Goal: Transaction & Acquisition: Purchase product/service

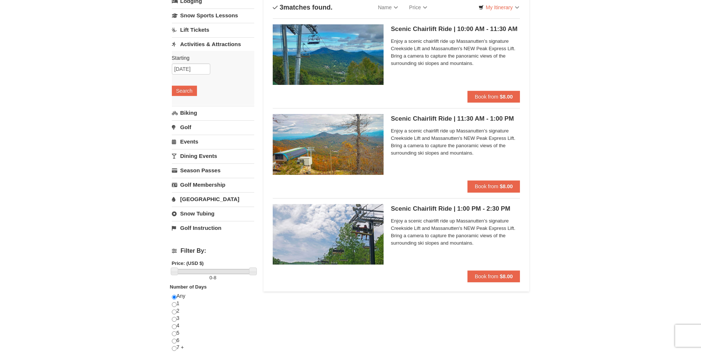
scroll to position [37, 0]
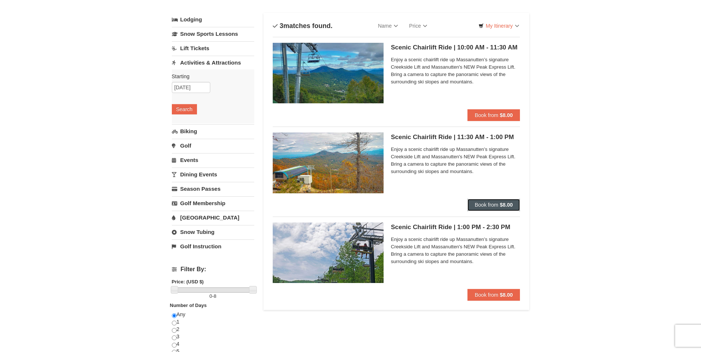
click at [509, 207] on strong "$8.00" at bounding box center [505, 205] width 13 height 6
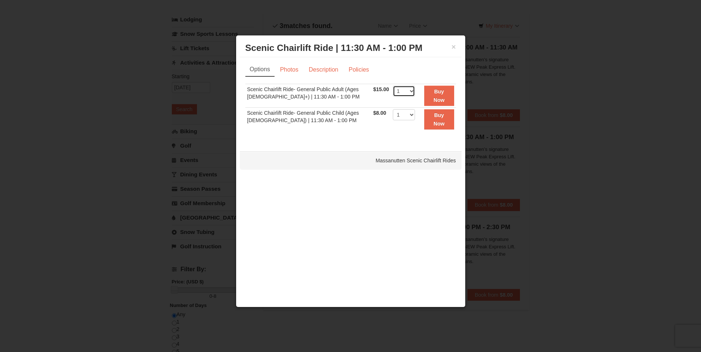
click at [409, 92] on select "1 2 3 4 5 6 7 8 9 10 11 12 13 14 15 16 17 18 19 20 21 22" at bounding box center [404, 91] width 22 height 11
select select "5"
click at [393, 86] on select "1 2 3 4 5 6 7 8 9 10 11 12 13 14 15 16 17 18 19 20 21 22" at bounding box center [404, 91] width 22 height 11
click at [439, 97] on strong "Buy Now" at bounding box center [438, 96] width 11 height 14
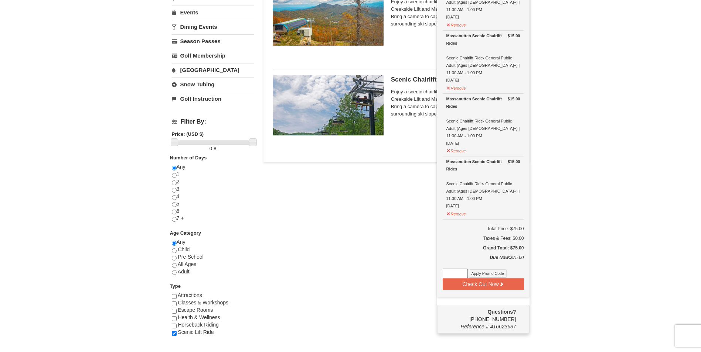
scroll to position [0, 0]
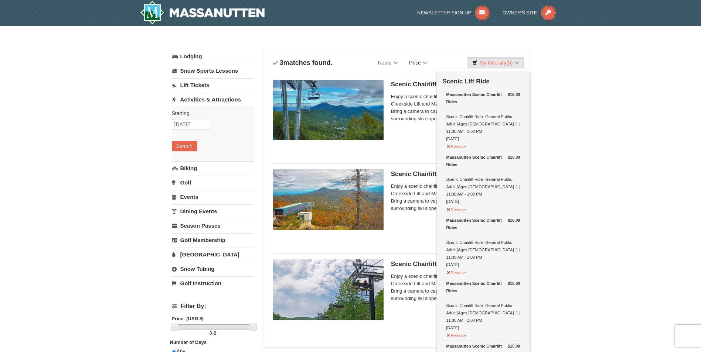
click at [428, 63] on link "Price" at bounding box center [417, 62] width 29 height 15
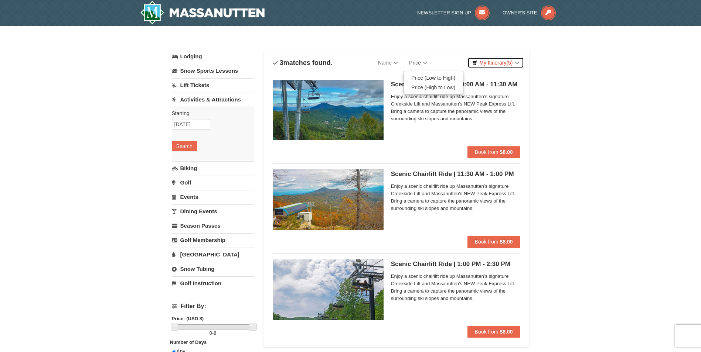
click at [500, 62] on link "My Itinerary (5)" at bounding box center [495, 62] width 56 height 11
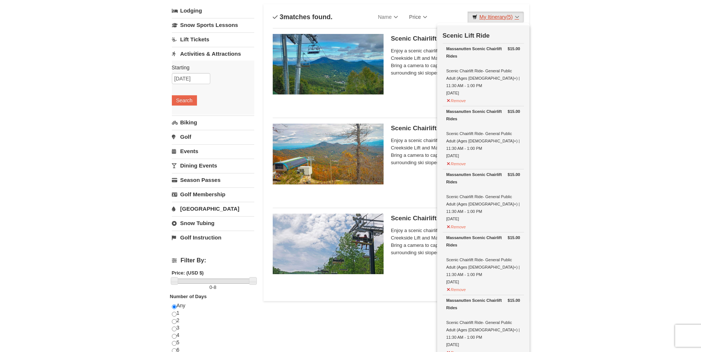
scroll to position [185, 0]
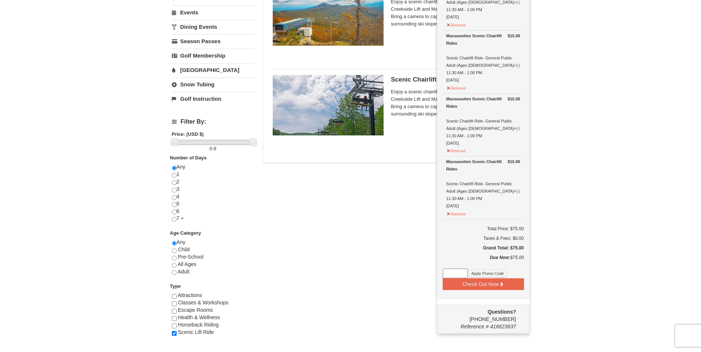
click at [455, 269] on input at bounding box center [455, 274] width 25 height 10
paste input "FallER25"
type input "FallER25"
click at [474, 279] on button "Check Out Now" at bounding box center [483, 285] width 81 height 12
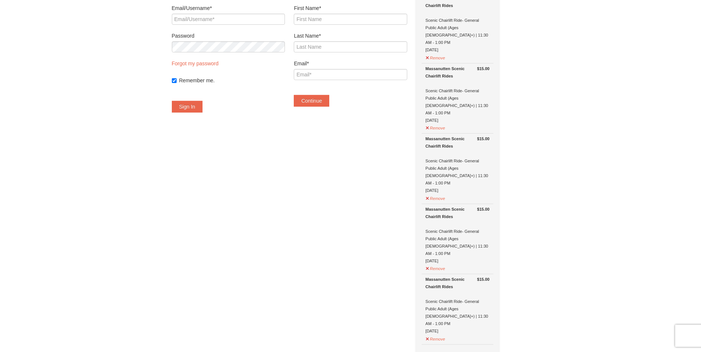
scroll to position [222, 0]
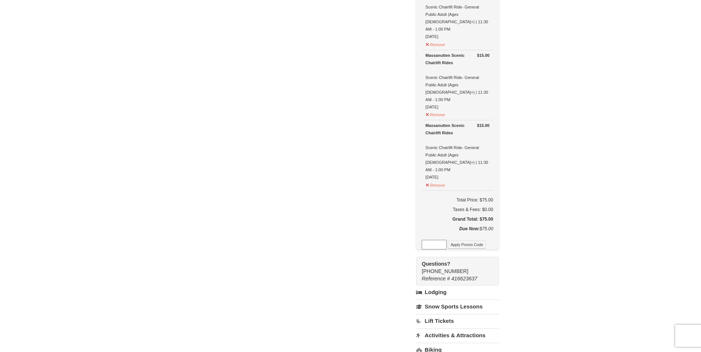
click at [447, 240] on input at bounding box center [434, 245] width 25 height 10
type input "FallER25"
click at [472, 241] on button "Apply Promo Code" at bounding box center [467, 245] width 38 height 8
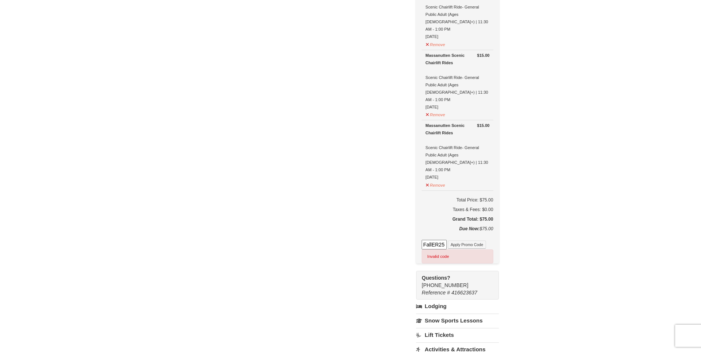
click at [447, 240] on input "FallER25" at bounding box center [434, 245] width 25 height 10
paste input "LATESUMMER25"
type input "LATESUMMER25"
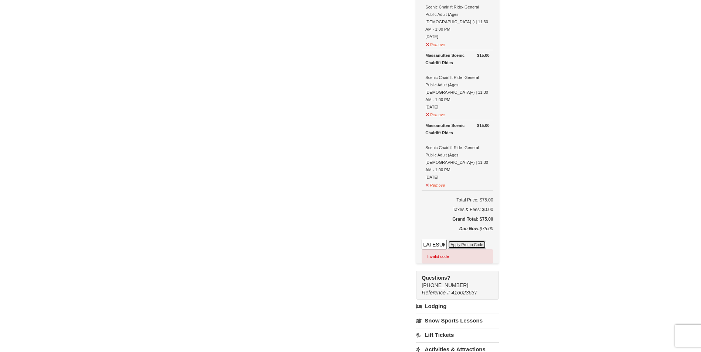
click at [479, 241] on button "Apply Promo Code" at bounding box center [467, 245] width 38 height 8
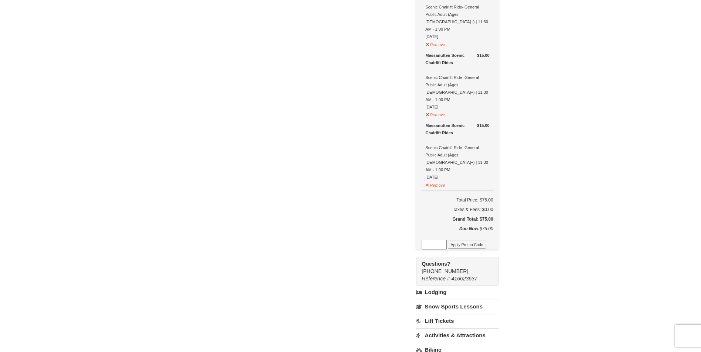
click at [443, 314] on link "Lift Tickets" at bounding box center [457, 321] width 82 height 14
click at [308, 263] on div "Have an account? Sign in for faster booking. Email/Username* Password Forgot my…" at bounding box center [351, 174] width 358 height 706
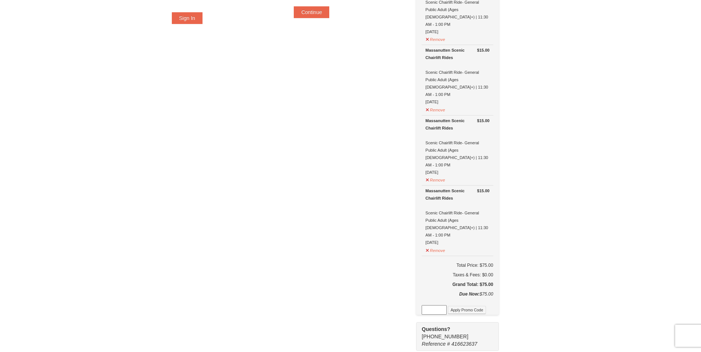
scroll to position [37, 0]
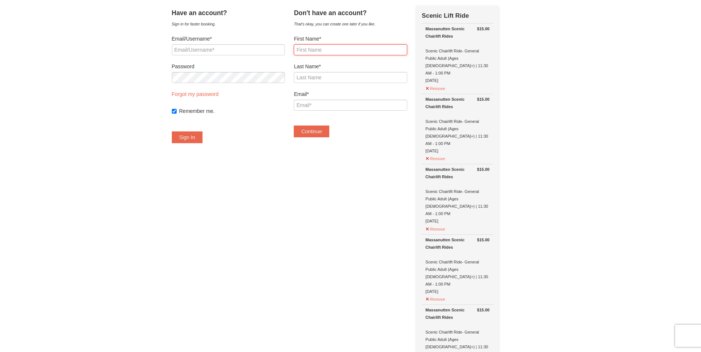
click at [324, 50] on input "First Name*" at bounding box center [350, 49] width 113 height 11
type input "Obaidur"
type input "Rahman"
type input "[PERSON_NAME][EMAIL_ADDRESS][DOMAIN_NAME]"
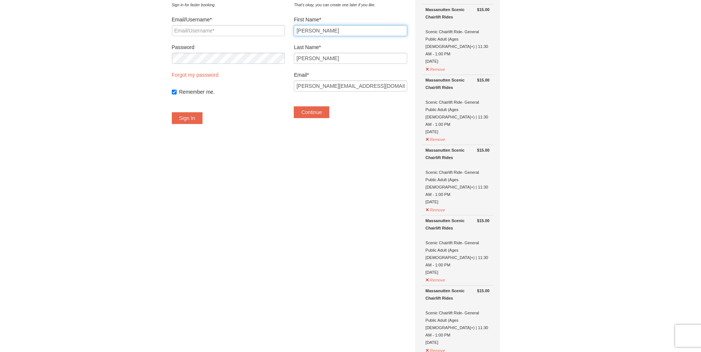
scroll to position [74, 0]
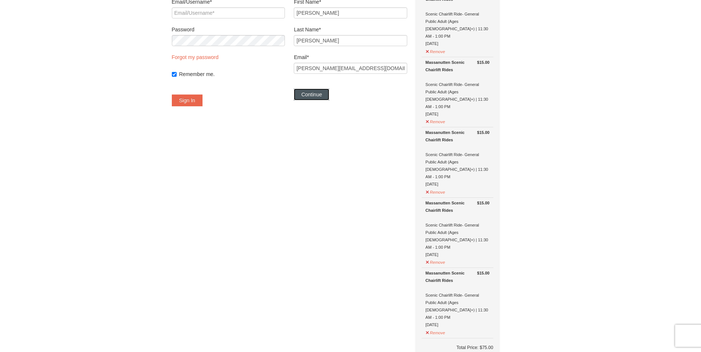
click at [327, 96] on button "Continue" at bounding box center [311, 95] width 35 height 12
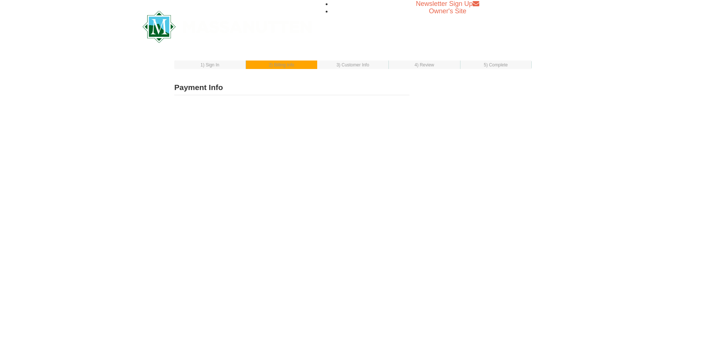
select select "1"
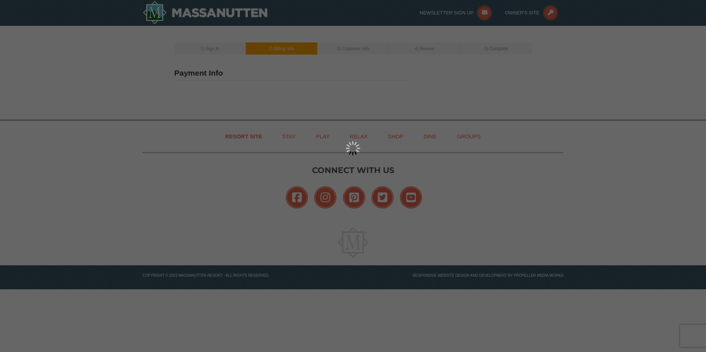
type input "Obaidur Rahman"
type input "[PERSON_NAME][EMAIL_ADDRESS][DOMAIN_NAME]"
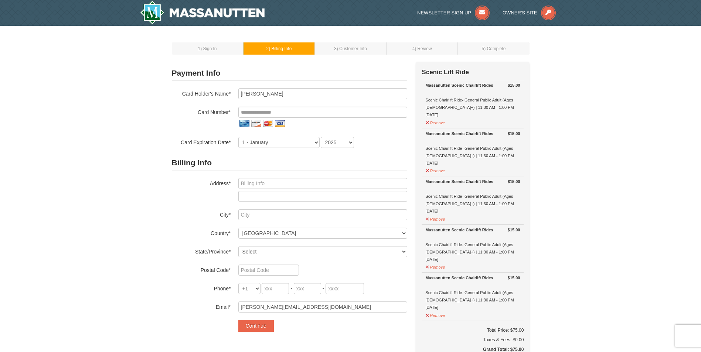
select select "10"
click at [307, 113] on input "tel" at bounding box center [322, 112] width 169 height 11
click at [243, 183] on input "text" at bounding box center [322, 183] width 169 height 11
type input "20402 Broad Run Dr, Sterling VA"
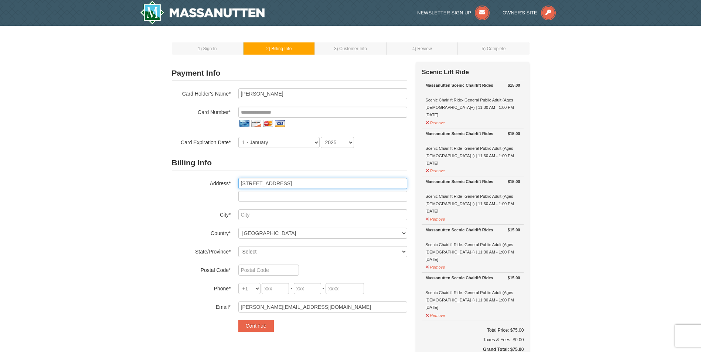
type input "Sterling"
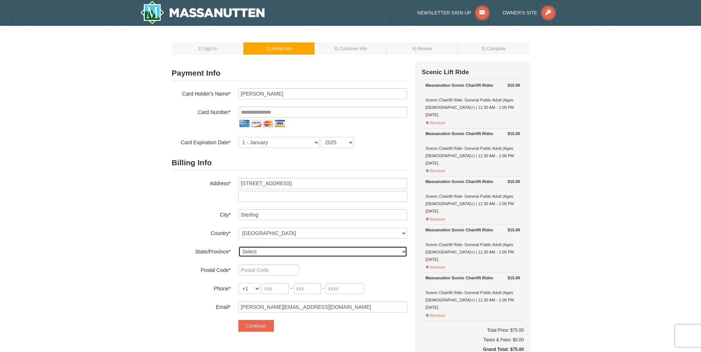
select select "VA"
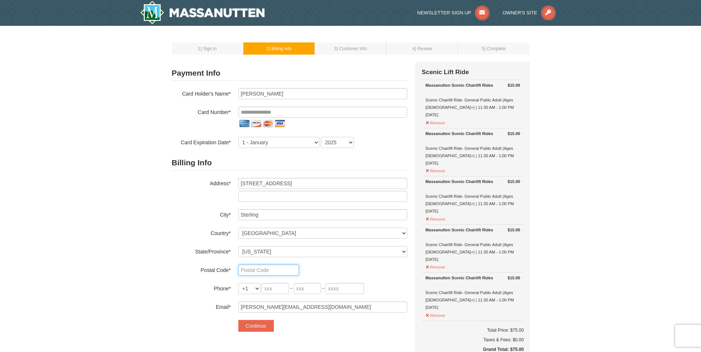
type input "20165"
type input "703"
type input "261"
type input "3998"
click at [256, 112] on input "tel" at bounding box center [322, 112] width 169 height 11
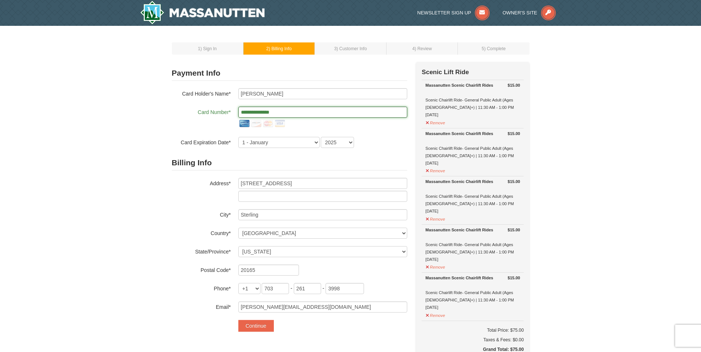
type input "**********"
click at [214, 127] on div "**********" at bounding box center [289, 118] width 235 height 23
click at [266, 140] on select "1 - January 2 - February 3 - March 4 - April 5 - May 6 - June 7 - July 8 - Augu…" at bounding box center [278, 142] width 81 height 11
select select "7"
click at [238, 137] on select "1 - January 2 - February 3 - March 4 - April 5 - May 6 - June 7 - July 8 - Augu…" at bounding box center [278, 142] width 81 height 11
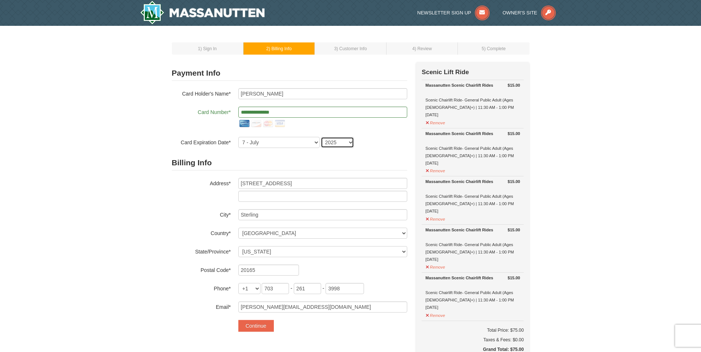
click at [347, 143] on select "2025 2026 2027 2028 2029 2030 2031 2032 2033 2034" at bounding box center [337, 142] width 33 height 11
select select "2030"
click at [321, 137] on select "2025 2026 2027 2028 2029 2030 2031 2032 2033 2034" at bounding box center [337, 142] width 33 height 11
click at [253, 325] on button "Continue" at bounding box center [255, 326] width 35 height 12
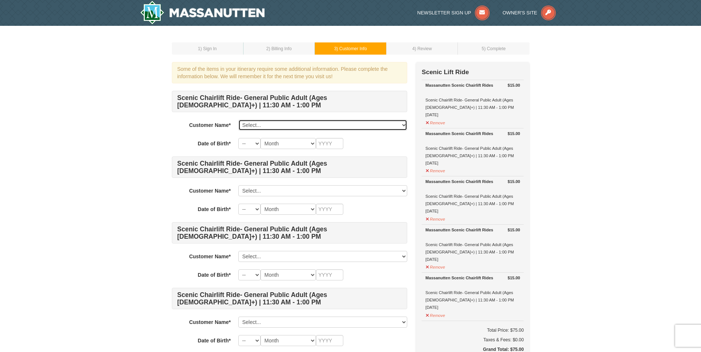
click at [286, 126] on select "Select... Obaidur Rahman Add New..." at bounding box center [322, 125] width 169 height 11
select select "28368647"
click at [238, 120] on select "Select... Obaidur Rahman Add New..." at bounding box center [322, 125] width 169 height 11
click at [250, 144] on select "-- 01 02 03 04 05 06 07 08 09 10 11 12 13 14 15 16 17 18 19 20 21 22 23 24 25 2…" at bounding box center [249, 143] width 22 height 11
click at [238, 138] on select "-- 01 02 03 04 05 06 07 08 09 10 11 12 13 14 15 16 17 18 19 20 21 22 23 24 25 2…" at bounding box center [249, 143] width 22 height 11
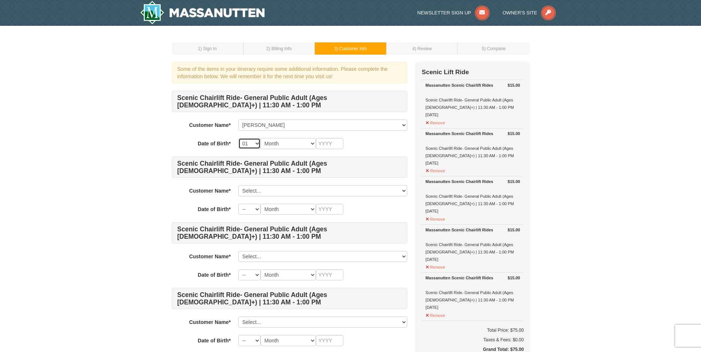
click at [251, 143] on select "-- 01 02 03 04 05 06 07 08 09 10 11 12 13 14 15 16 17 18 19 20 21 22 23 24 25 2…" at bounding box center [249, 143] width 22 height 11
select select "11"
click at [238, 138] on select "-- 01 02 03 04 05 06 07 08 09 10 11 12 13 14 15 16 17 18 19 20 21 22 23 24 25 2…" at bounding box center [249, 143] width 22 height 11
click at [297, 142] on select "Month January February March April May June July August September October Novem…" at bounding box center [287, 143] width 55 height 11
select select "01"
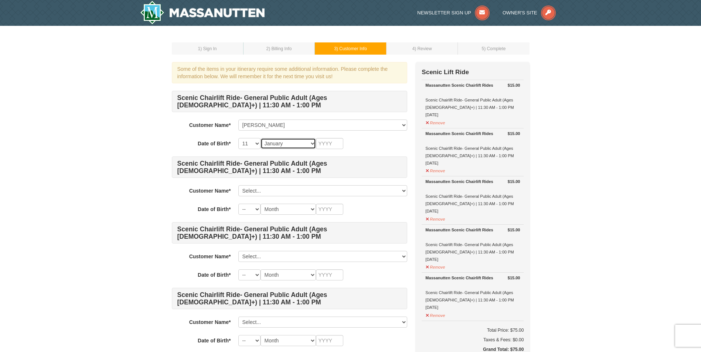
click at [260, 138] on select "Month January February March April May June July August September October Novem…" at bounding box center [287, 143] width 55 height 11
click at [322, 143] on input "text" at bounding box center [329, 143] width 27 height 11
type input "1979"
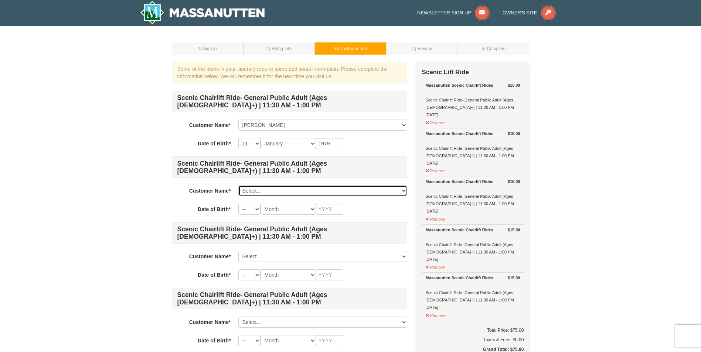
click at [315, 191] on select "Select... Obaidur Rahman Add New..." at bounding box center [322, 190] width 169 height 11
click at [302, 225] on h4 "Scenic Chairlift Ride- General Public Adult (Ages [DEMOGRAPHIC_DATA]+) | 11:30 …" at bounding box center [289, 232] width 235 height 21
click at [297, 190] on select "Select... Obaidur Rahman Add New..." at bounding box center [322, 190] width 169 height 11
click at [219, 191] on strong "Customer Name*" at bounding box center [210, 191] width 42 height 6
click at [259, 190] on select "Select... Obaidur Rahman Add New..." at bounding box center [322, 190] width 169 height 11
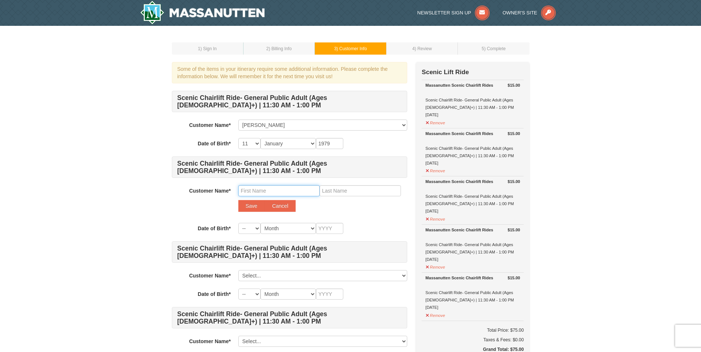
click at [265, 191] on input "text" at bounding box center [278, 190] width 81 height 11
click at [263, 188] on input "text" at bounding box center [278, 190] width 81 height 11
type input "Syeda"
type input "Hossain"
click at [246, 209] on button "Save" at bounding box center [251, 206] width 27 height 12
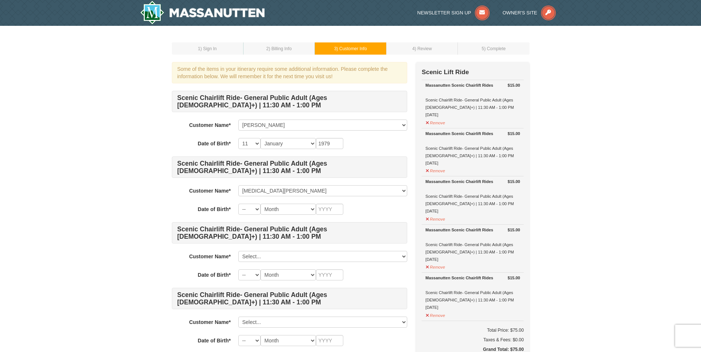
click at [246, 232] on h4 "Scenic Chairlift Ride- General Public Adult (Ages 13+) | 11:30 AM - 1:00 PM" at bounding box center [289, 232] width 235 height 21
click at [252, 210] on select "-- 01 02 03 04 05 06 07 08 09 10 11 12 13 14 15 16 17 18 19 20 21 22 23 24 25 2…" at bounding box center [249, 209] width 22 height 11
select select "01"
click at [238, 204] on select "-- 01 02 03 04 05 06 07 08 09 10 11 12 13 14 15 16 17 18 19 20 21 22 23 24 25 2…" at bounding box center [249, 209] width 22 height 11
click at [285, 208] on select "Month January February March April May June July August September October Novem…" at bounding box center [287, 209] width 55 height 11
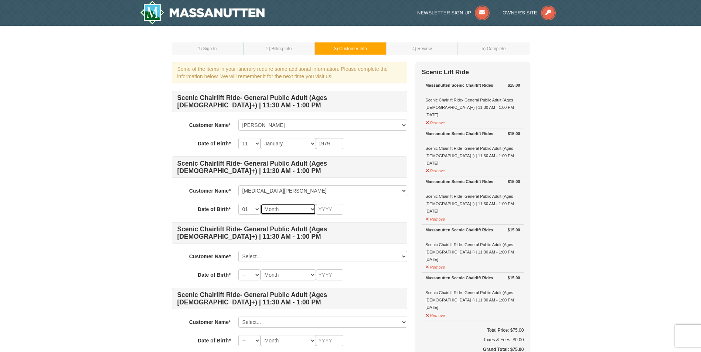
select select "01"
click at [260, 204] on select "Month January February March April May June July August September October Novem…" at bounding box center [287, 209] width 55 height 11
click at [333, 207] on input "text" at bounding box center [329, 209] width 27 height 11
type input "1985"
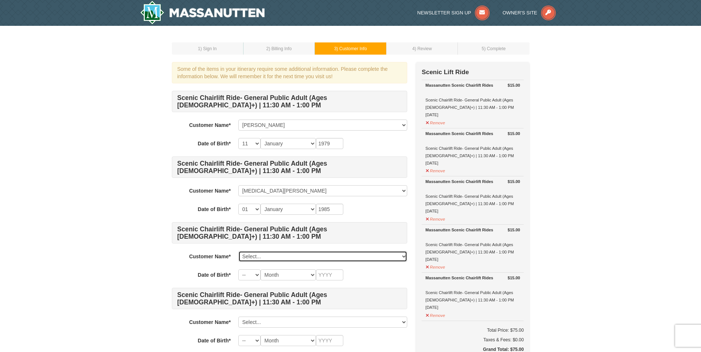
click at [255, 257] on select "Select... Obaidur Rahman Syeda Hossain Add New..." at bounding box center [322, 256] width 169 height 11
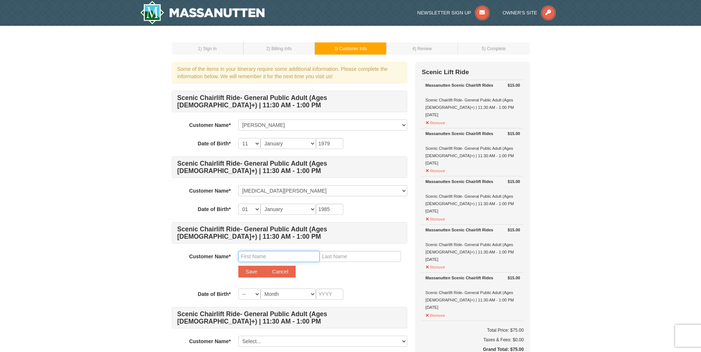
click at [263, 257] on input "text" at bounding box center [278, 256] width 81 height 11
type input "Samaira"
type input "Rahman"
click at [246, 273] on button "Save" at bounding box center [251, 272] width 27 height 12
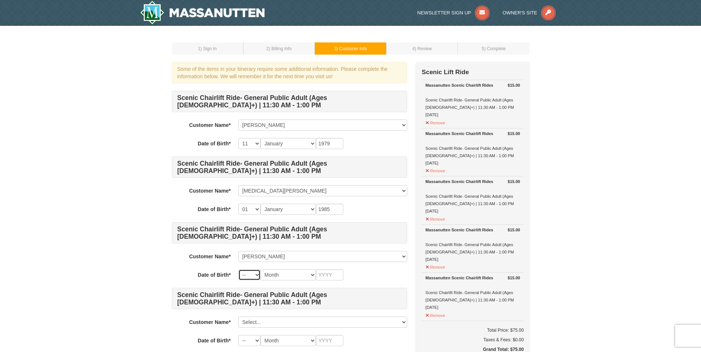
click at [251, 276] on select "-- 01 02 03 04 05 06 07 08 09 10 11 12 13 14 15 16 17 18 19 20 21 22 23 24 25 2…" at bounding box center [249, 275] width 22 height 11
click at [238, 270] on select "-- 01 02 03 04 05 06 07 08 09 10 11 12 13 14 15 16 17 18 19 20 21 22 23 24 25 2…" at bounding box center [249, 275] width 22 height 11
click at [254, 274] on select "-- 01 02 03 04 05 06 07 08 09 10 11 12 13 14 15 16 17 18 19 20 21 22 23 24 25 2…" at bounding box center [249, 275] width 22 height 11
select select "25"
click at [238, 270] on select "-- 01 02 03 04 05 06 07 08 09 10 11 12 13 14 15 16 17 18 19 20 21 22 23 24 25 2…" at bounding box center [249, 275] width 22 height 11
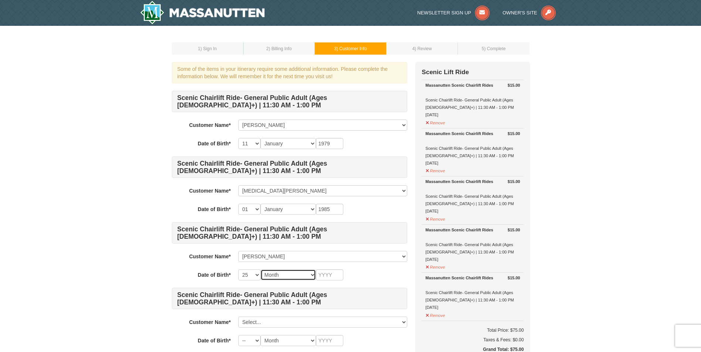
click at [284, 276] on select "Month January February March April May June July August September October Novem…" at bounding box center [287, 275] width 55 height 11
select select "03"
click at [260, 270] on select "Month January February March April May June July August September October Novem…" at bounding box center [287, 275] width 55 height 11
click at [334, 273] on input "text" at bounding box center [329, 275] width 27 height 11
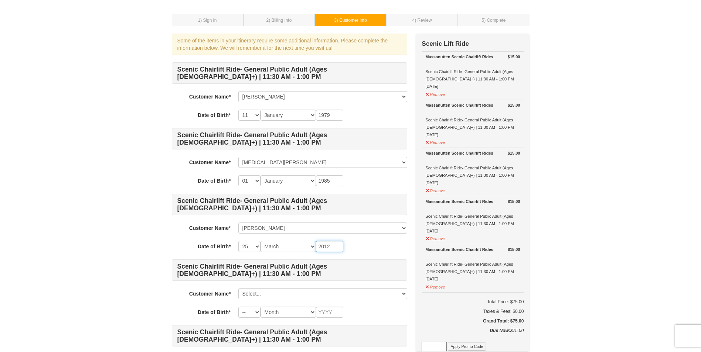
scroll to position [37, 0]
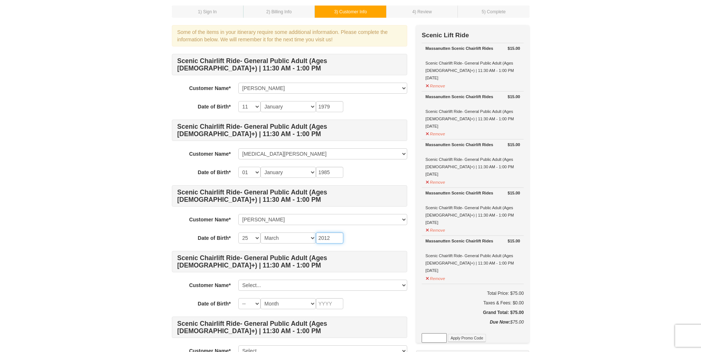
type input "2012"
click at [305, 284] on select "Select... Obaidur Rahman Syeda Hossain Samaira Rahman Add New..." at bounding box center [322, 285] width 169 height 11
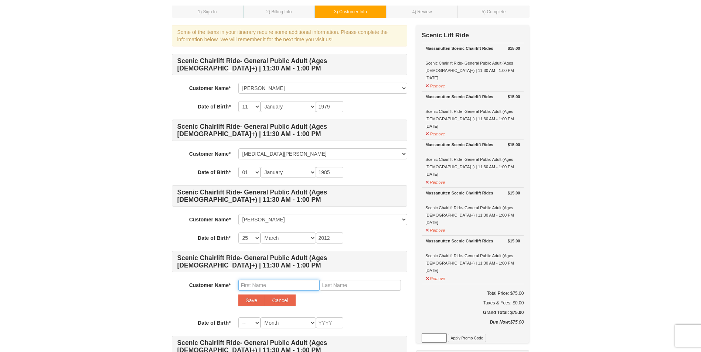
click at [286, 286] on input "text" at bounding box center [278, 285] width 81 height 11
type input "A"
type input "ABM"
type input "Shamsuddin"
click at [246, 299] on button "Save" at bounding box center [251, 301] width 27 height 12
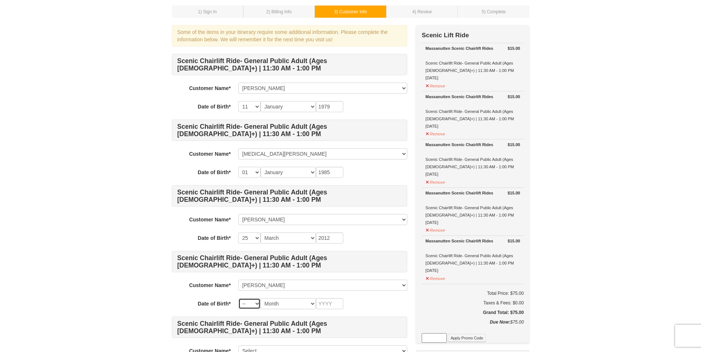
click at [251, 305] on select "-- 01 02 03 04 05 06 07 08 09 10 11 12 13 14 15 16 17 18 19 20 21 22 23 24 25 2…" at bounding box center [249, 303] width 22 height 11
select select "27"
click at [238, 298] on select "-- 01 02 03 04 05 06 07 08 09 10 11 12 13 14 15 16 17 18 19 20 21 22 23 24 25 2…" at bounding box center [249, 303] width 22 height 11
click at [287, 304] on select "Month January February March April May June July August September October Novem…" at bounding box center [287, 303] width 55 height 11
select select "10"
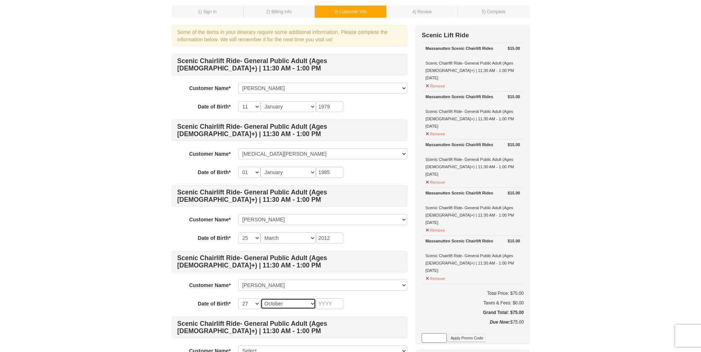
click at [260, 298] on select "Month January February March April May June July August September October Novem…" at bounding box center [287, 303] width 55 height 11
click at [332, 304] on input "text" at bounding box center [329, 303] width 27 height 11
type input "1945"
click at [365, 303] on div "-- 01 02 03 04 05 06 07 08 09 10 11 12 13 14 15 16 17 18 19 20 21 22 23 24 25 2…" at bounding box center [322, 303] width 169 height 11
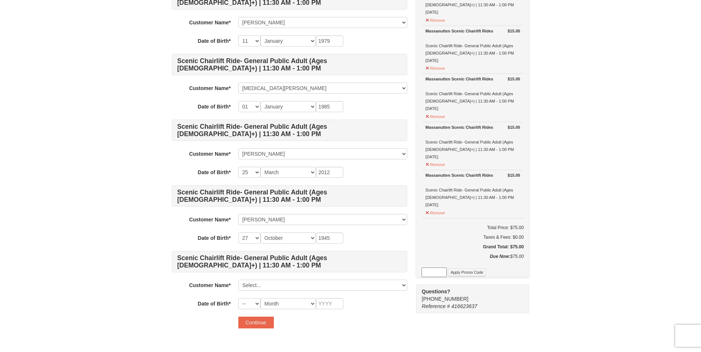
scroll to position [111, 0]
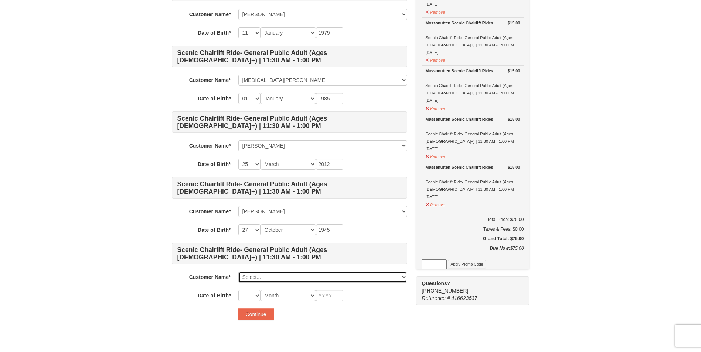
click at [331, 276] on select "Select... Obaidur Rahman Syeda Hossain Samaira Rahman ABM Shamsuddin Add New..." at bounding box center [322, 277] width 169 height 11
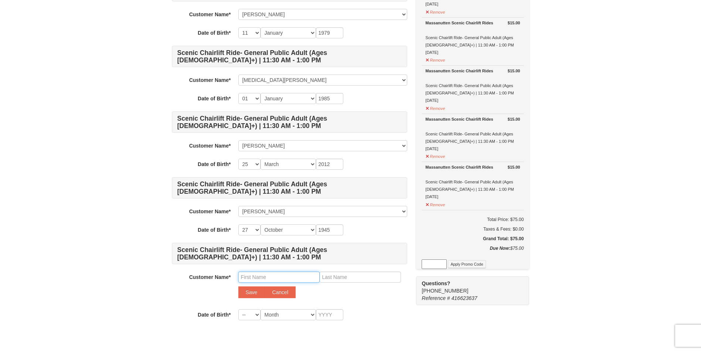
click at [287, 277] on input "text" at bounding box center [278, 277] width 81 height 11
type input "Ayesha"
type input "Siddiqua"
click at [255, 317] on select "-- 01 02 03 04 05 06 07 08 09 10 11 12 13 14 15 16 17 18 19 20 21 22 23 24 25 2…" at bounding box center [249, 315] width 22 height 11
select select "14"
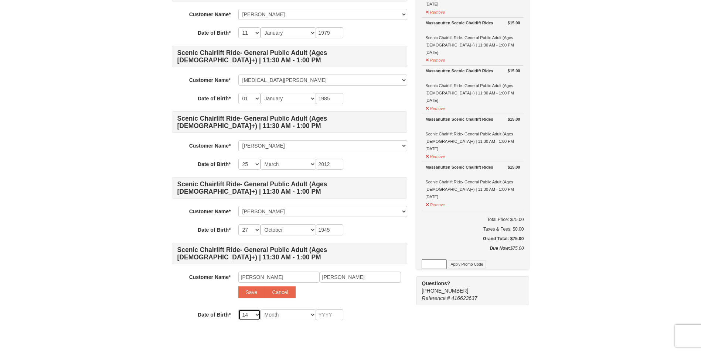
click at [238, 310] on select "-- 01 02 03 04 05 06 07 08 09 10 11 12 13 14 15 16 17 18 19 20 21 22 23 24 25 2…" at bounding box center [249, 315] width 22 height 11
click at [283, 315] on select "Month January February March April May June July August September October Novem…" at bounding box center [287, 315] width 55 height 11
select select "09"
click at [260, 310] on select "Month January February March April May June July August September October Novem…" at bounding box center [287, 315] width 55 height 11
click at [329, 313] on input "text" at bounding box center [329, 315] width 27 height 11
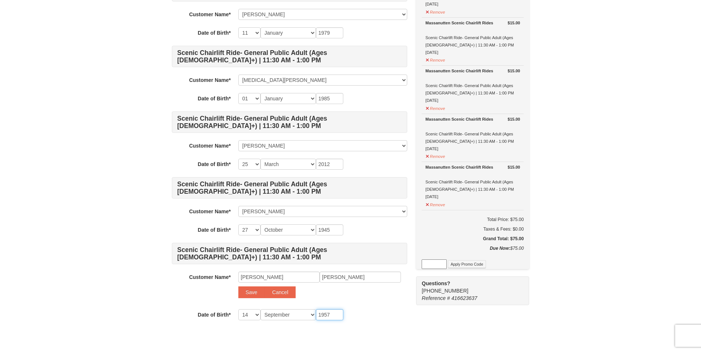
type input "1957"
click at [385, 308] on div "Scenic Chairlift Ride- General Public Adult (Ages 13+) | 11:30 AM - 1:00 PM Cus…" at bounding box center [289, 150] width 235 height 341
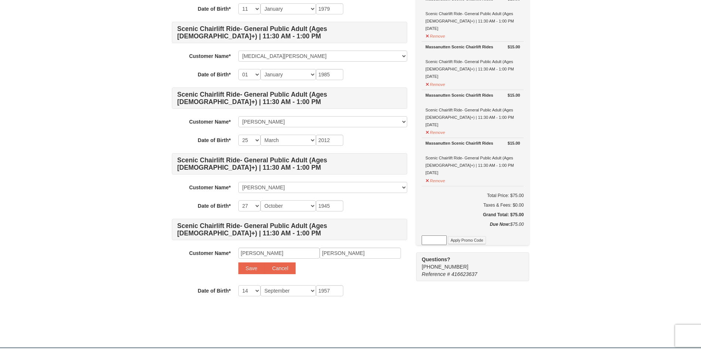
scroll to position [148, 0]
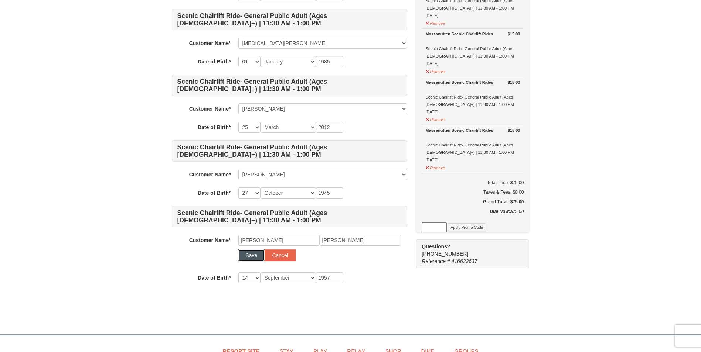
click at [249, 255] on button "Save" at bounding box center [251, 256] width 27 height 12
select select
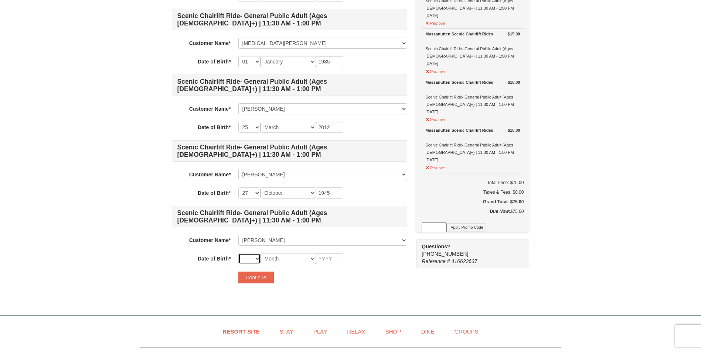
click at [252, 260] on select "-- 01 02 03 04 05 06 07 08 09 10 11 12 13 14 15 16 17 18 19 20 21 22 23 24 25 2…" at bounding box center [249, 258] width 22 height 11
select select "14"
click at [238, 253] on select "-- 01 02 03 04 05 06 07 08 09 10 11 12 13 14 15 16 17 18 19 20 21 22 23 24 25 2…" at bounding box center [249, 258] width 22 height 11
click at [284, 259] on select "Month January February March April May June July August September October Novem…" at bounding box center [287, 258] width 55 height 11
select select "09"
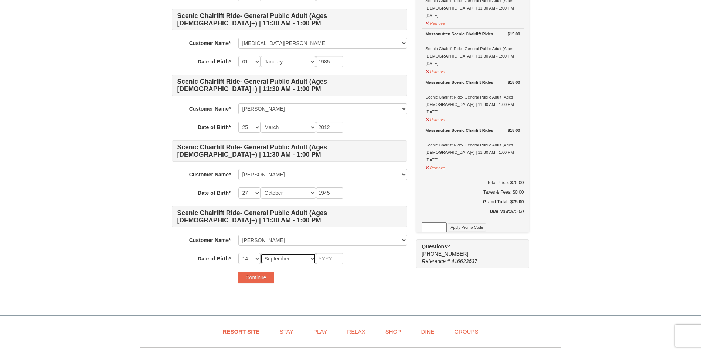
click at [260, 253] on select "Month January February March April May June July August September October Novem…" at bounding box center [287, 258] width 55 height 11
click at [333, 260] on input "text" at bounding box center [329, 258] width 27 height 11
type input "1957"
click at [264, 275] on button "Continue" at bounding box center [255, 278] width 35 height 12
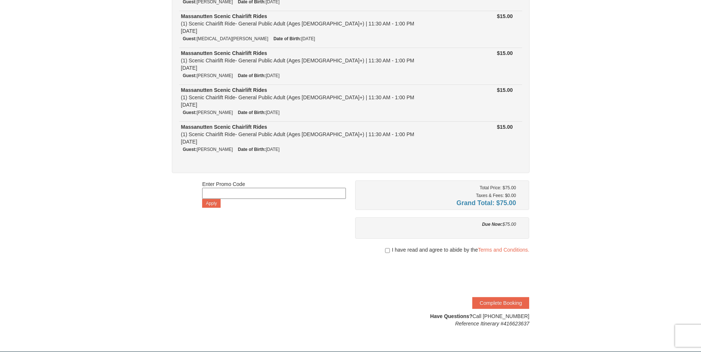
scroll to position [111, 0]
click at [388, 251] on input "checkbox" at bounding box center [387, 251] width 5 height 6
checkbox input "true"
click at [515, 304] on button "Complete Booking" at bounding box center [500, 303] width 57 height 12
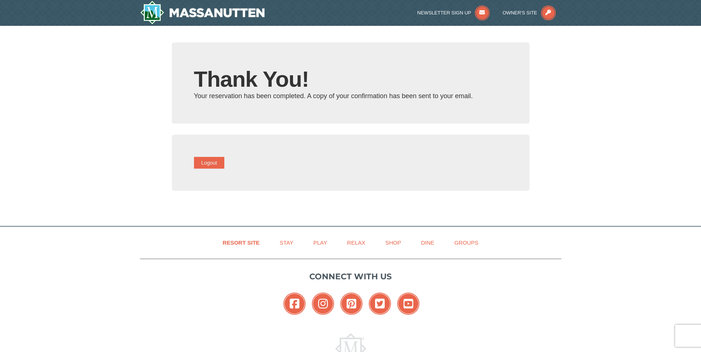
type input "[PERSON_NAME][EMAIL_ADDRESS][DOMAIN_NAME]"
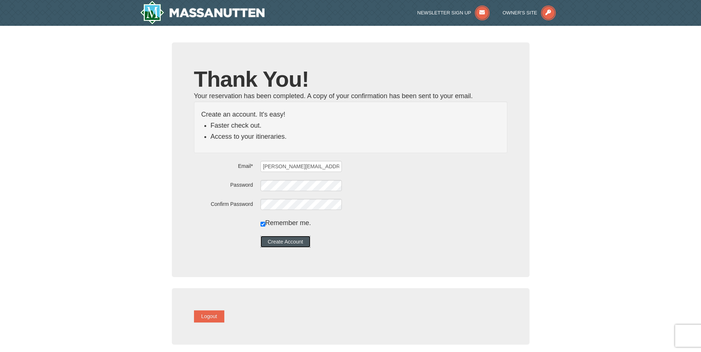
click at [308, 242] on button "Create Account" at bounding box center [285, 242] width 50 height 12
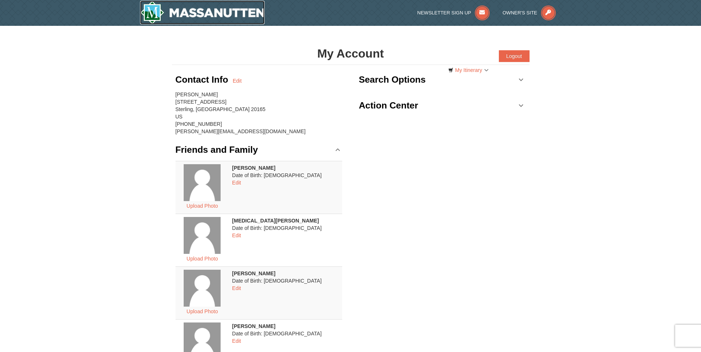
click at [231, 13] on img at bounding box center [202, 13] width 125 height 24
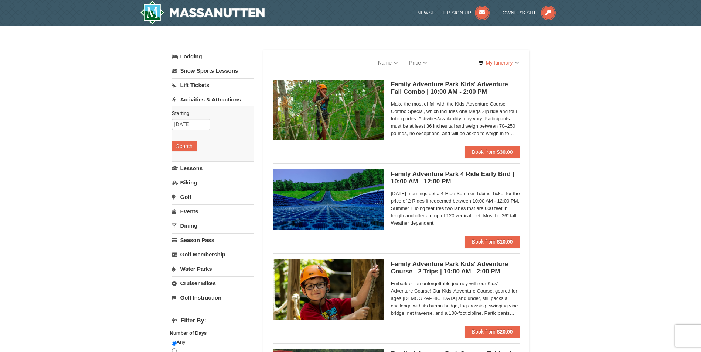
select select "10"
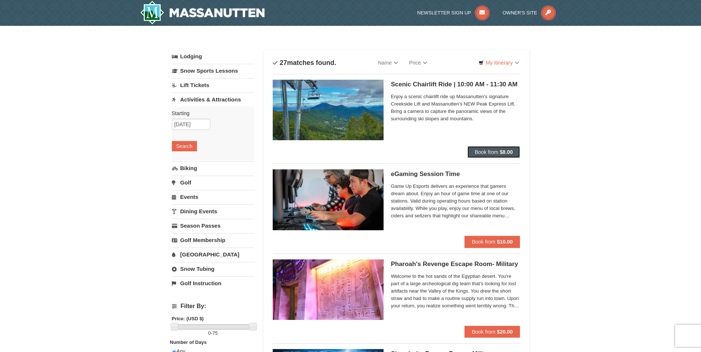
click at [488, 152] on span "Book from" at bounding box center [487, 152] width 24 height 6
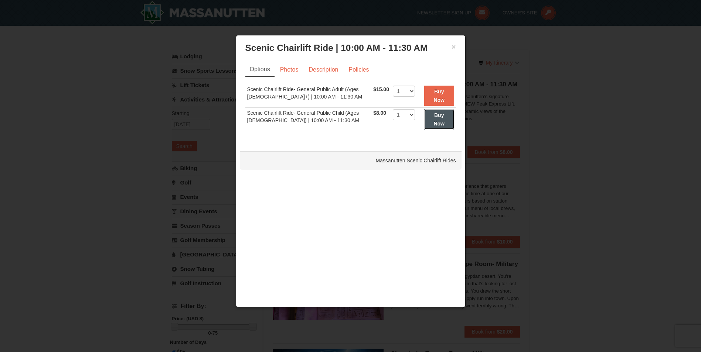
click at [447, 126] on button "Buy Now" at bounding box center [439, 119] width 30 height 20
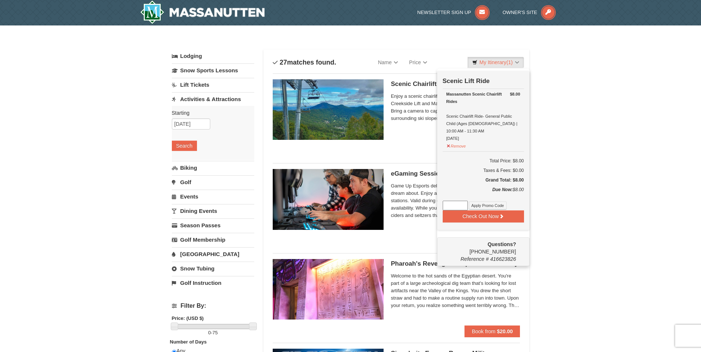
scroll to position [2, 0]
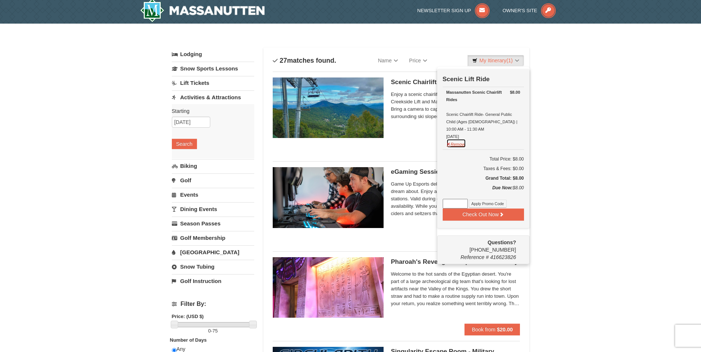
click at [456, 146] on button "Remove" at bounding box center [456, 143] width 20 height 9
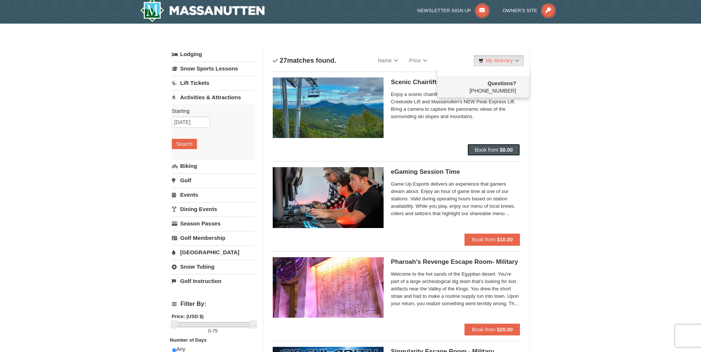
click at [481, 149] on span "Book from" at bounding box center [487, 150] width 24 height 6
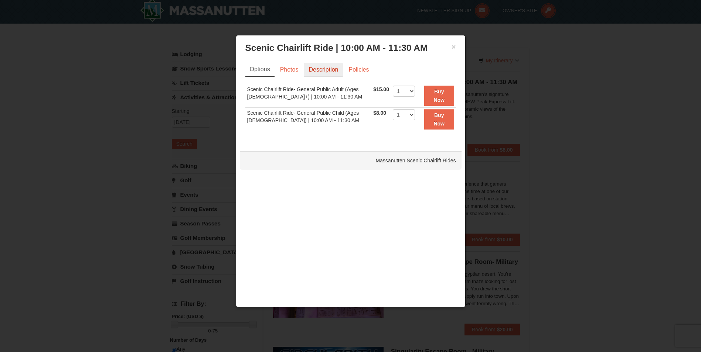
click at [319, 71] on link "Description" at bounding box center [323, 70] width 39 height 14
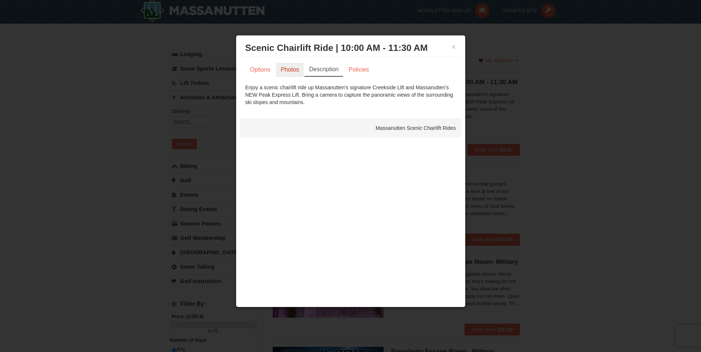
click at [291, 72] on link "Photos" at bounding box center [290, 70] width 28 height 14
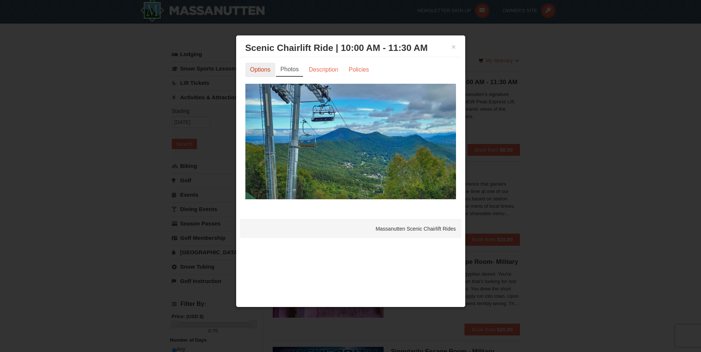
click at [260, 72] on link "Options" at bounding box center [260, 70] width 30 height 14
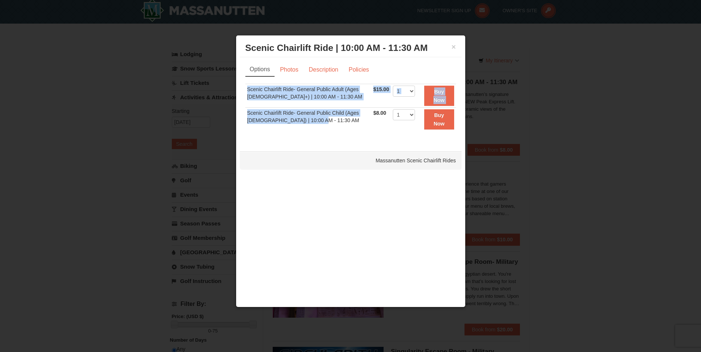
drag, startPoint x: 307, startPoint y: 126, endPoint x: 242, endPoint y: 112, distance: 67.0
click at [242, 112] on div "Options Photos Description Policies Sorry, no matches found. Please remove some…" at bounding box center [351, 100] width 222 height 87
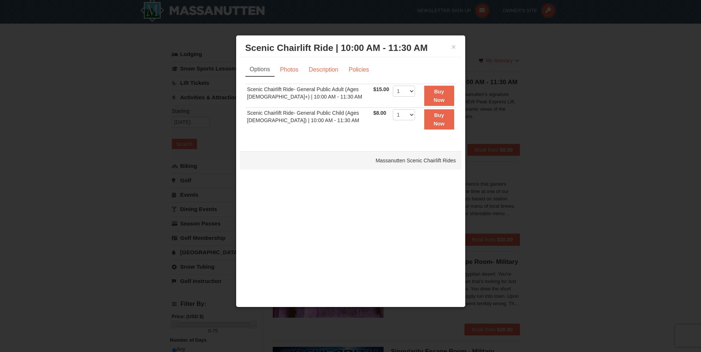
drag, startPoint x: 242, startPoint y: 112, endPoint x: 321, endPoint y: 150, distance: 87.6
click at [321, 150] on div "× Scenic Chairlift Ride | 10:00 AM - 11:30 AM Massanutten Scenic Chairlift Ride…" at bounding box center [351, 171] width 230 height 273
click at [450, 48] on h3 "Scenic Chairlift Ride | 10:00 AM - 11:30 AM Massanutten Scenic Chairlift Rides" at bounding box center [350, 47] width 211 height 11
click at [456, 47] on div "× Scenic Chairlift Ride | 10:00 AM - 11:30 AM Massanutten Scenic Chairlift Rides" at bounding box center [351, 48] width 222 height 18
click at [455, 47] on button "×" at bounding box center [453, 46] width 4 height 7
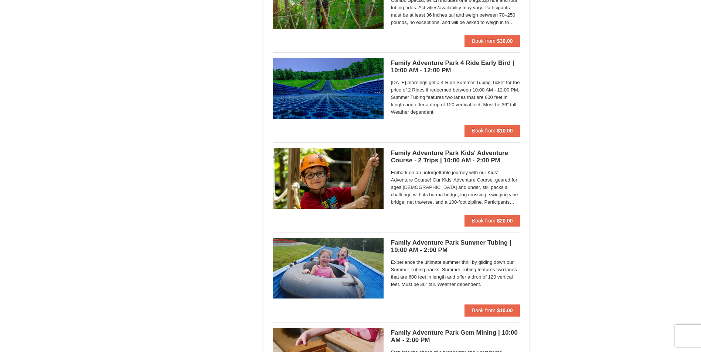
scroll to position [1517, 0]
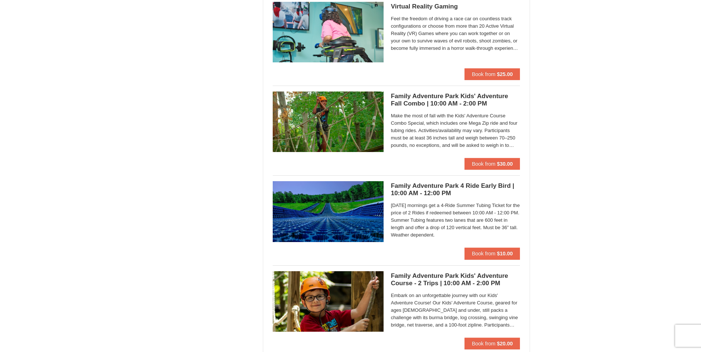
drag, startPoint x: 583, startPoint y: 207, endPoint x: 584, endPoint y: 217, distance: 10.7
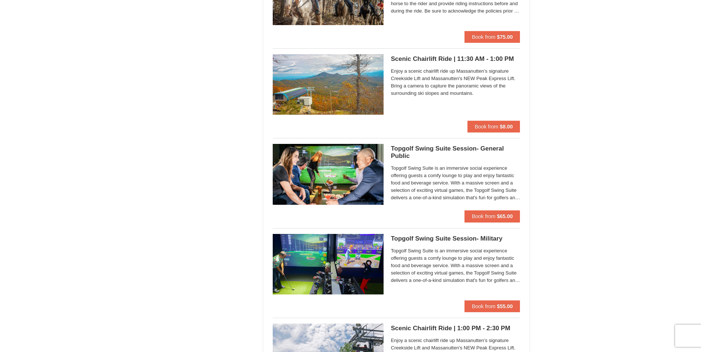
scroll to position [926, 0]
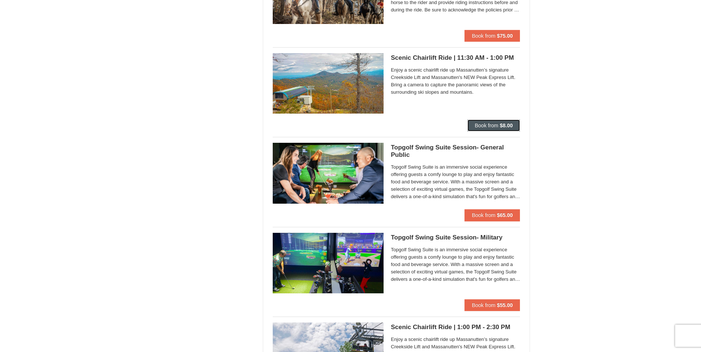
click at [505, 125] on strong "$8.00" at bounding box center [505, 126] width 13 height 6
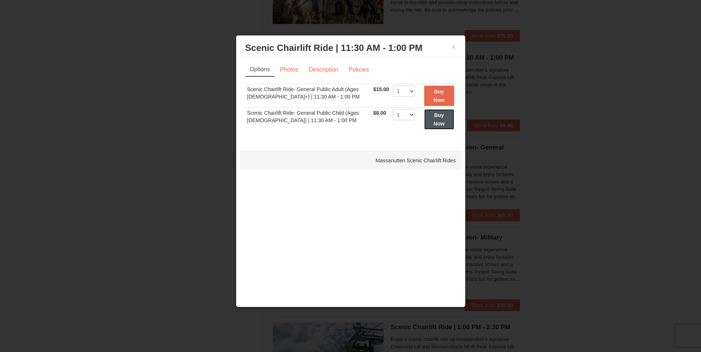
click at [448, 117] on button "Buy Now" at bounding box center [439, 119] width 30 height 20
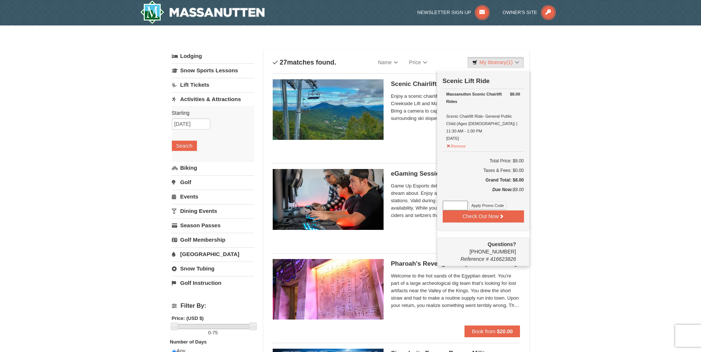
scroll to position [2, 0]
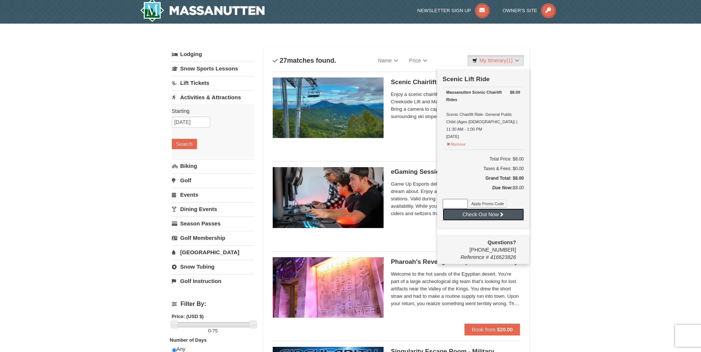
click at [466, 209] on button "Check Out Now" at bounding box center [483, 215] width 81 height 12
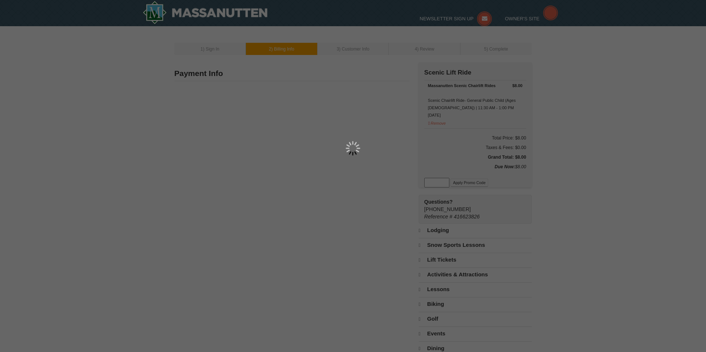
type input "[STREET_ADDRESS]"
type input "Sterling"
type input "20165"
type input "703"
type input "261"
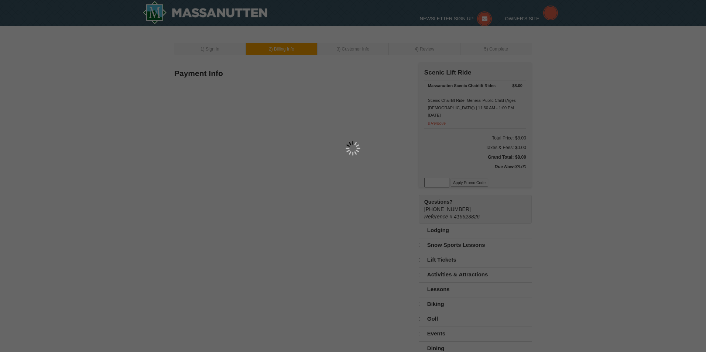
type input "3998"
type input "[PERSON_NAME][EMAIL_ADDRESS][DOMAIN_NAME]"
select select "VA"
select select "10"
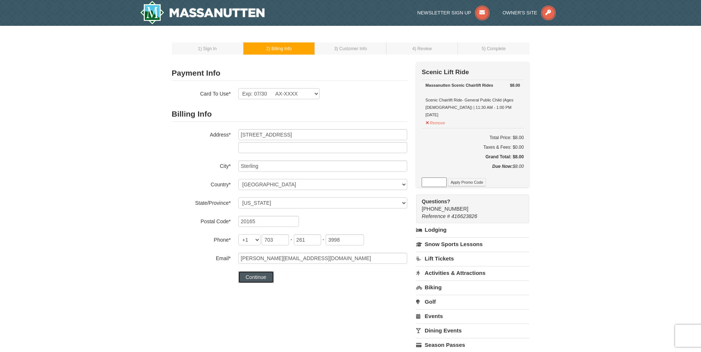
click at [263, 277] on button "Continue" at bounding box center [255, 278] width 35 height 12
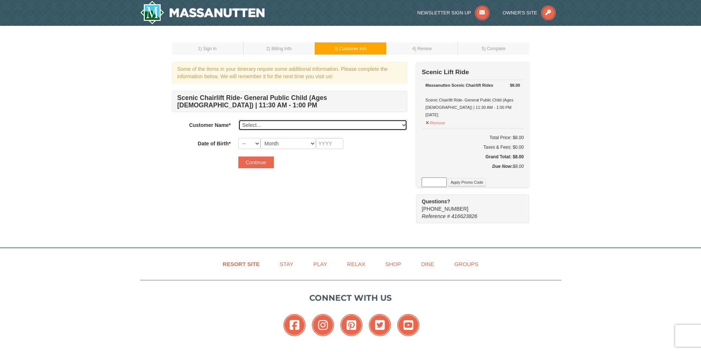
click at [270, 124] on select "Select... Obaidur Rahman Syeda Hossain Samaira Rahman ABM Shamsuddin Ayesha Sid…" at bounding box center [322, 125] width 169 height 11
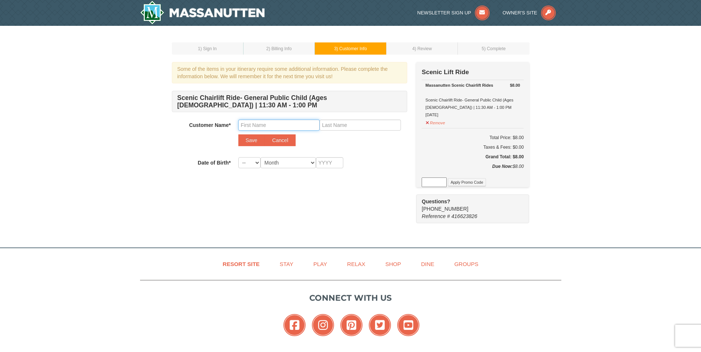
click at [274, 125] on input "text" at bounding box center [278, 125] width 81 height 11
type input "Shayaan"
type input "Rahman"
drag, startPoint x: 313, startPoint y: 138, endPoint x: 304, endPoint y: 144, distance: 11.4
click at [314, 138] on div "Save Cancel" at bounding box center [322, 140] width 169 height 12
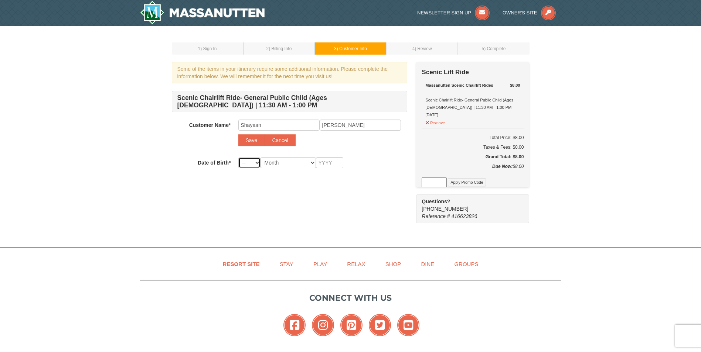
click at [257, 163] on select "-- 01 02 03 04 05 06 07 08 09 10 11 12 13 14 15 16 17 18 19 20 21 22 23 24 25 2…" at bounding box center [249, 162] width 22 height 11
select select "19"
click at [238, 157] on select "-- 01 02 03 04 05 06 07 08 09 10 11 12 13 14 15 16 17 18 19 20 21 22 23 24 25 2…" at bounding box center [249, 162] width 22 height 11
click at [297, 164] on select "Month January February March April May June July August September October Novem…" at bounding box center [287, 162] width 55 height 11
select select "05"
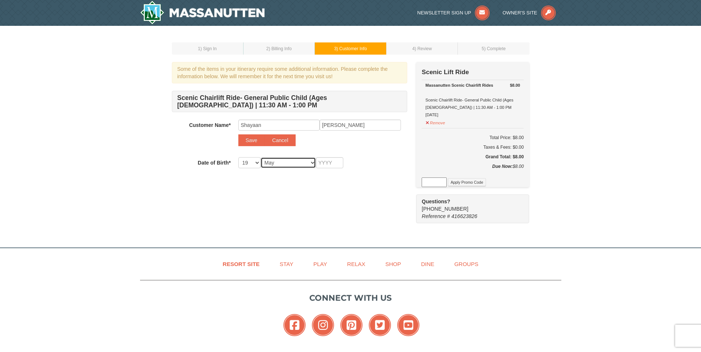
click at [260, 157] on select "Month January February March April May June July August September October Novem…" at bounding box center [287, 162] width 55 height 11
click at [322, 163] on input "text" at bounding box center [329, 162] width 27 height 11
type input "2014"
click at [249, 140] on button "Save" at bounding box center [251, 140] width 27 height 12
select select
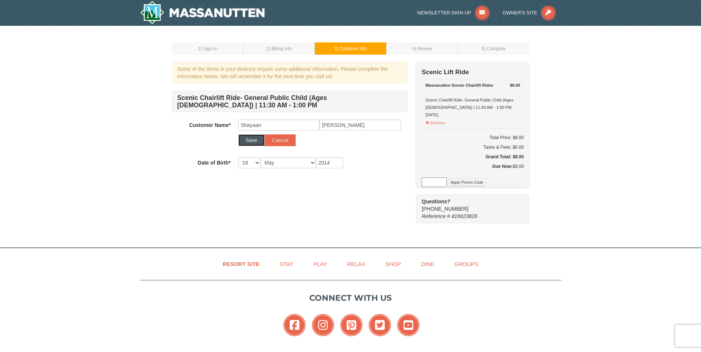
select select
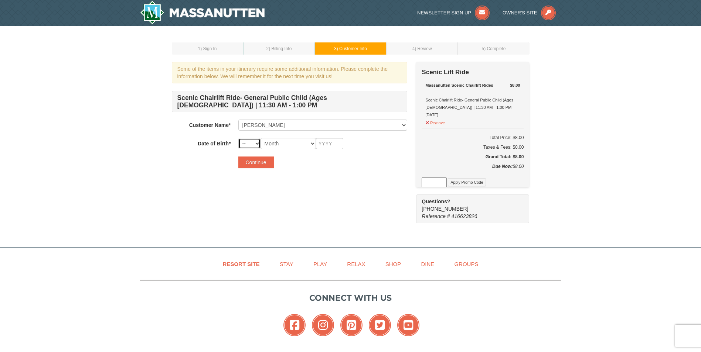
click at [256, 143] on select "-- 01 02 03 04 05 06 07 08 09 10 11 12 13 14 15 16 17 18 19 20 21 22 23 24 25 2…" at bounding box center [249, 143] width 22 height 11
select select "19"
click at [238, 138] on select "-- 01 02 03 04 05 06 07 08 09 10 11 12 13 14 15 16 17 18 19 20 21 22 23 24 25 2…" at bounding box center [249, 143] width 22 height 11
click at [296, 141] on select "Month January February March April May June July August September October Novem…" at bounding box center [287, 143] width 55 height 11
select select "05"
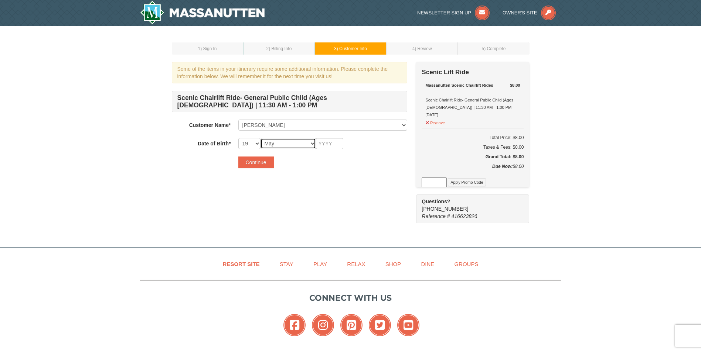
click at [260, 138] on select "Month January February March April May June July August September October Novem…" at bounding box center [287, 143] width 55 height 11
click at [324, 143] on input "text" at bounding box center [329, 143] width 27 height 11
type input "2014"
click at [263, 162] on button "Continue" at bounding box center [255, 163] width 35 height 12
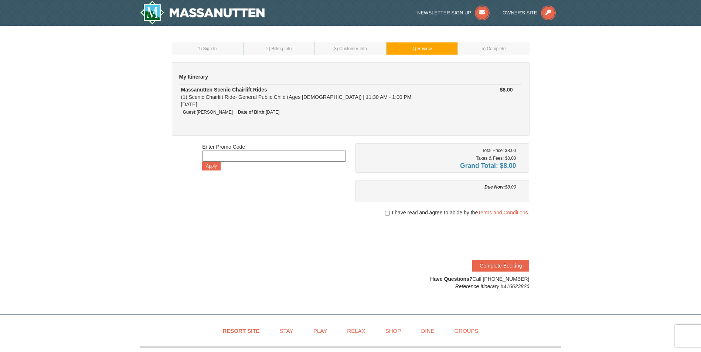
click at [383, 214] on div "I have read and agree to abide by the Terms and Conditions." at bounding box center [442, 212] width 174 height 7
click at [386, 214] on input "checkbox" at bounding box center [387, 214] width 5 height 6
checkbox input "true"
click at [494, 264] on button "Complete Booking" at bounding box center [500, 266] width 57 height 12
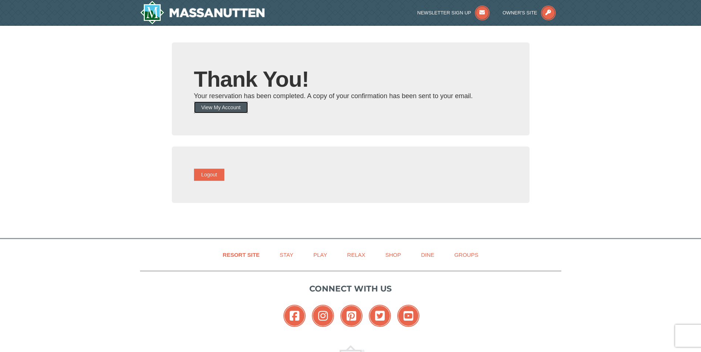
click at [248, 107] on button "View My Account" at bounding box center [221, 108] width 54 height 12
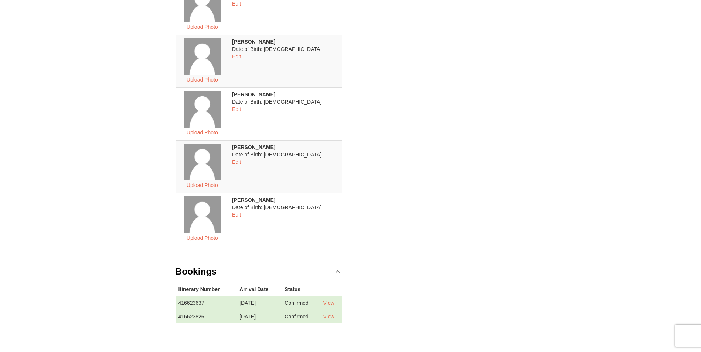
scroll to position [296, 0]
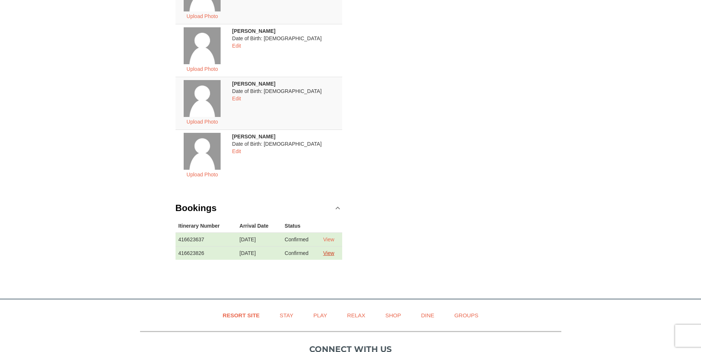
click at [332, 253] on link "View" at bounding box center [328, 253] width 11 height 6
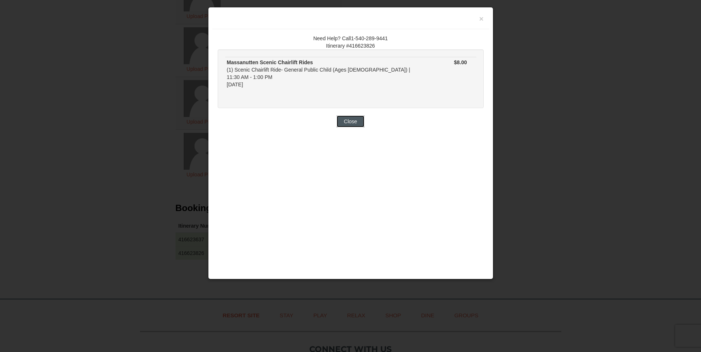
click at [357, 116] on button "Close" at bounding box center [351, 122] width 28 height 12
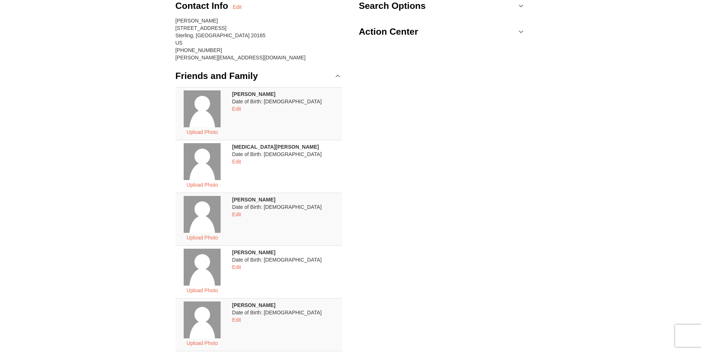
scroll to position [0, 0]
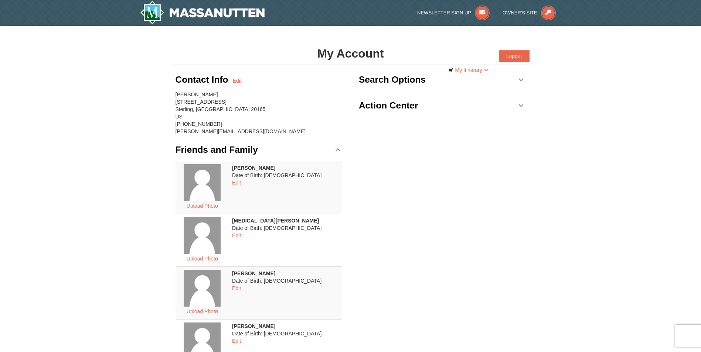
click at [522, 105] on link "Action Center" at bounding box center [442, 106] width 167 height 22
click at [522, 81] on link "Search Options" at bounding box center [442, 80] width 167 height 22
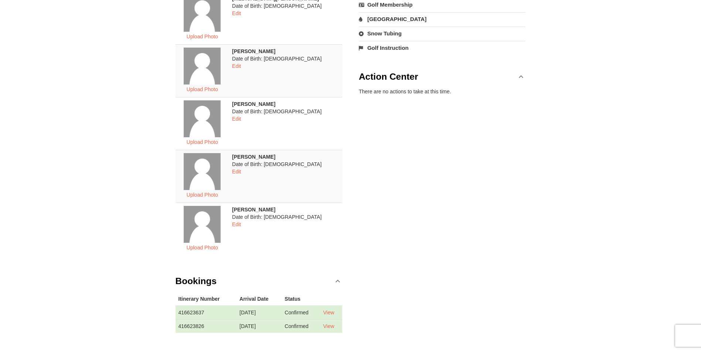
scroll to position [259, 0]
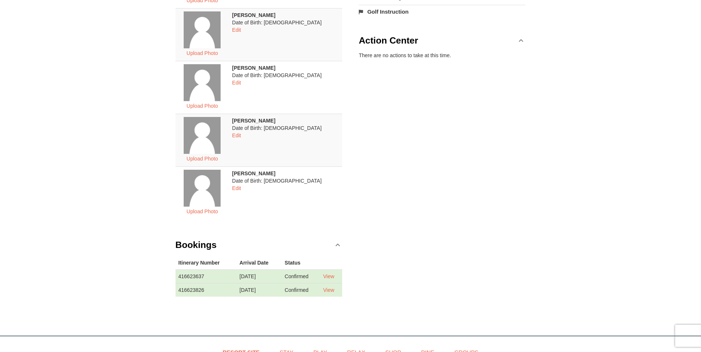
drag, startPoint x: 248, startPoint y: 174, endPoint x: 298, endPoint y: 174, distance: 49.9
click at [298, 174] on td "[PERSON_NAME] Date of Birth: [DEMOGRAPHIC_DATA] Edit" at bounding box center [285, 193] width 113 height 53
drag, startPoint x: 298, startPoint y: 174, endPoint x: 361, endPoint y: 214, distance: 74.3
click at [361, 214] on div "Contact Info Edit [PERSON_NAME] [STREET_ADDRESS][PERSON_NAME] [PHONE_NUMBER] [P…" at bounding box center [351, 58] width 358 height 505
drag, startPoint x: 205, startPoint y: 277, endPoint x: 177, endPoint y: 281, distance: 28.4
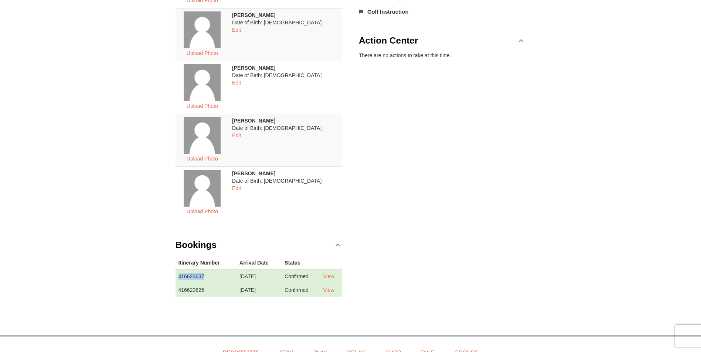
click at [177, 281] on td "416623637" at bounding box center [205, 277] width 61 height 14
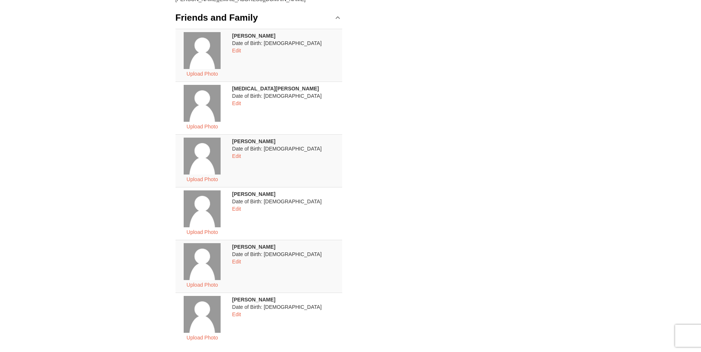
scroll to position [419, 0]
